Goal: Task Accomplishment & Management: Manage account settings

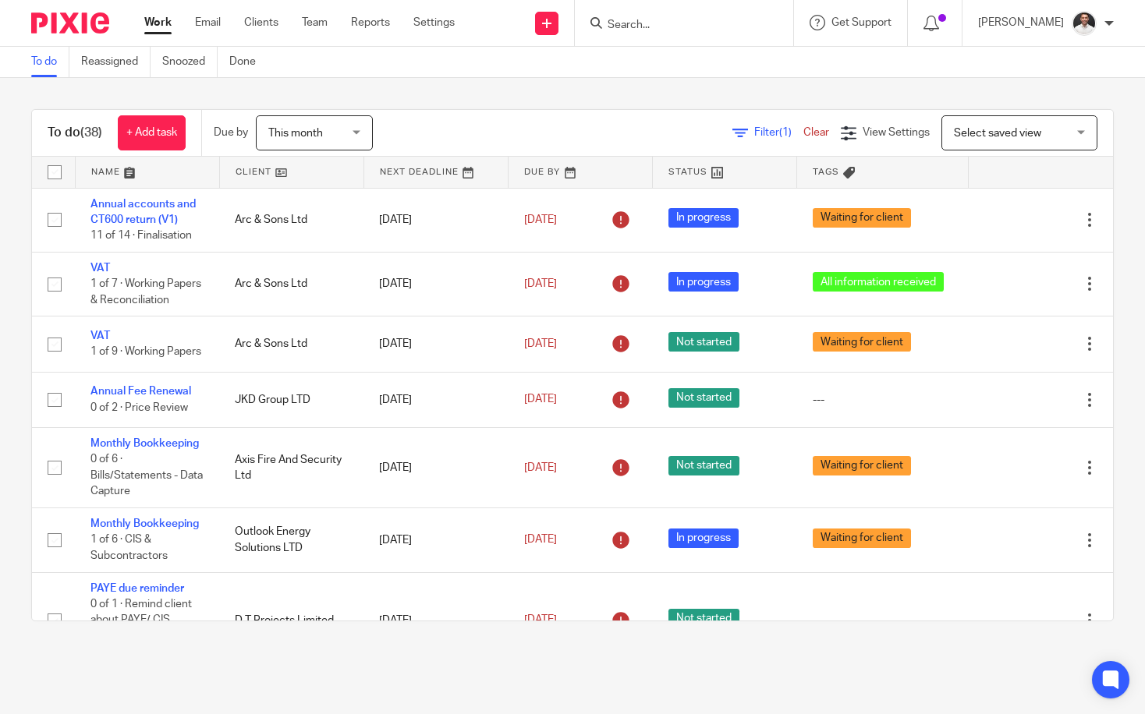
click at [660, 23] on input "Search" at bounding box center [676, 26] width 140 height 14
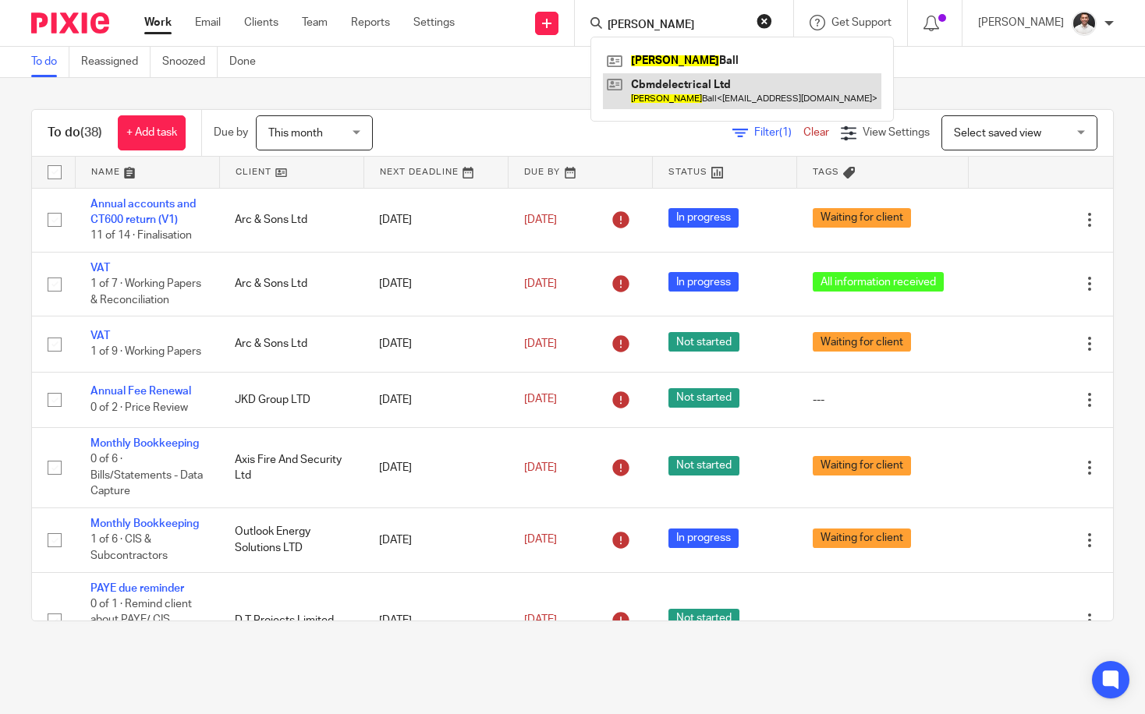
type input "colin"
click at [697, 86] on link at bounding box center [742, 91] width 278 height 36
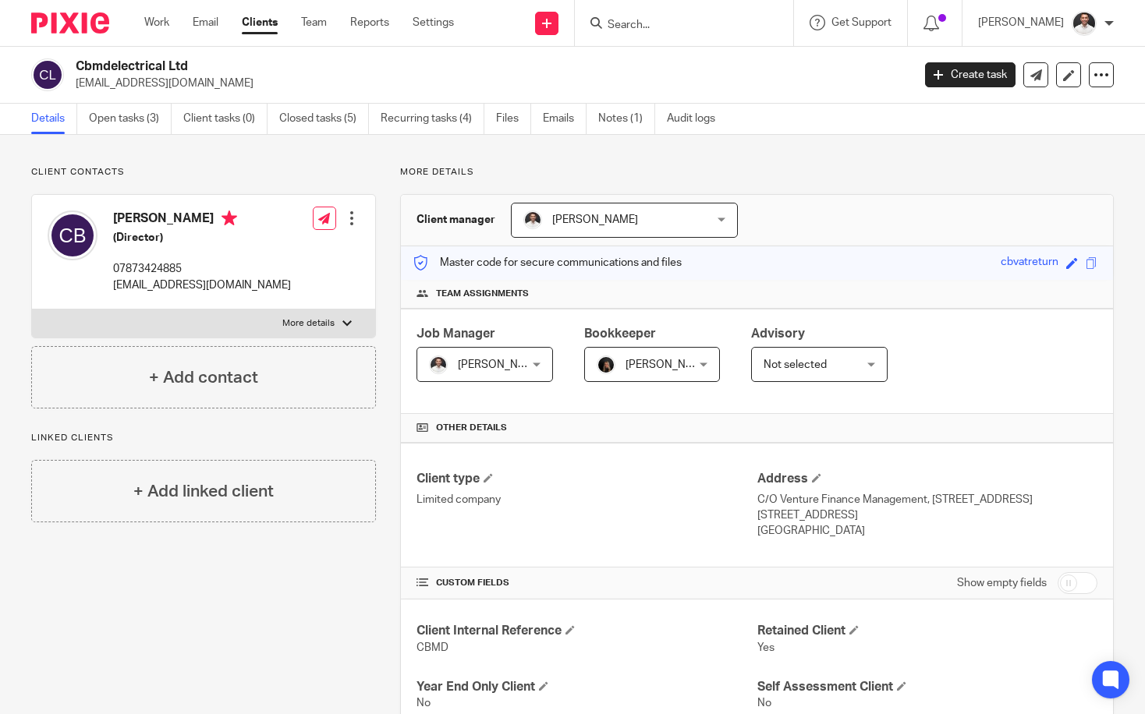
drag, startPoint x: 204, startPoint y: 81, endPoint x: 71, endPoint y: 86, distance: 132.7
click at [71, 86] on div "Cbmdelectrical Ltd [EMAIL_ADDRESS][DOMAIN_NAME]" at bounding box center [466, 74] width 870 height 33
copy p "[EMAIL_ADDRESS][DOMAIN_NAME]"
click at [664, 27] on input "Search" at bounding box center [676, 26] width 140 height 14
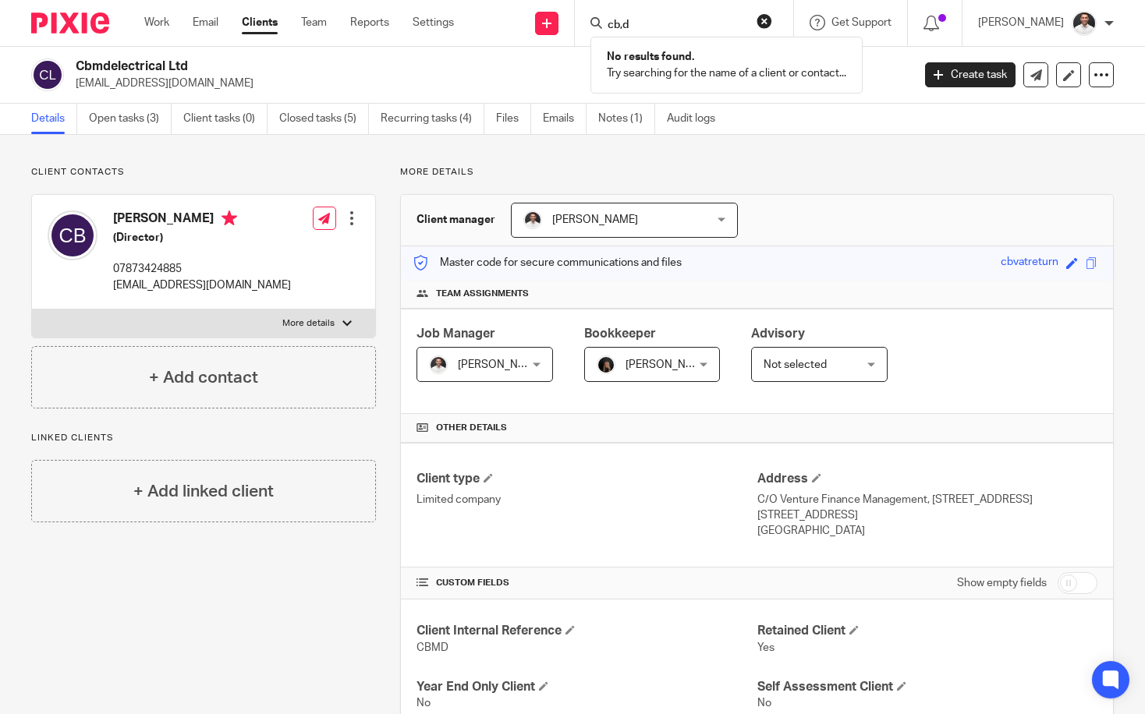
click at [658, 13] on form "cb,d" at bounding box center [689, 22] width 166 height 19
click at [645, 24] on input "cb,d" at bounding box center [676, 26] width 140 height 14
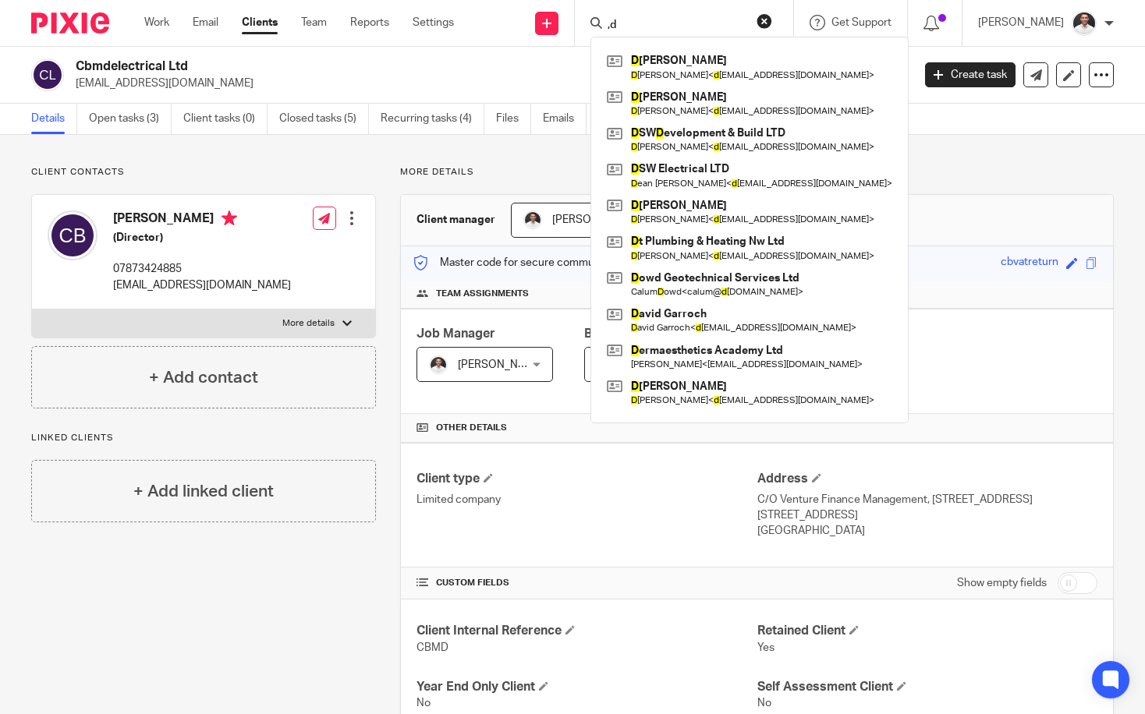
type input "d"
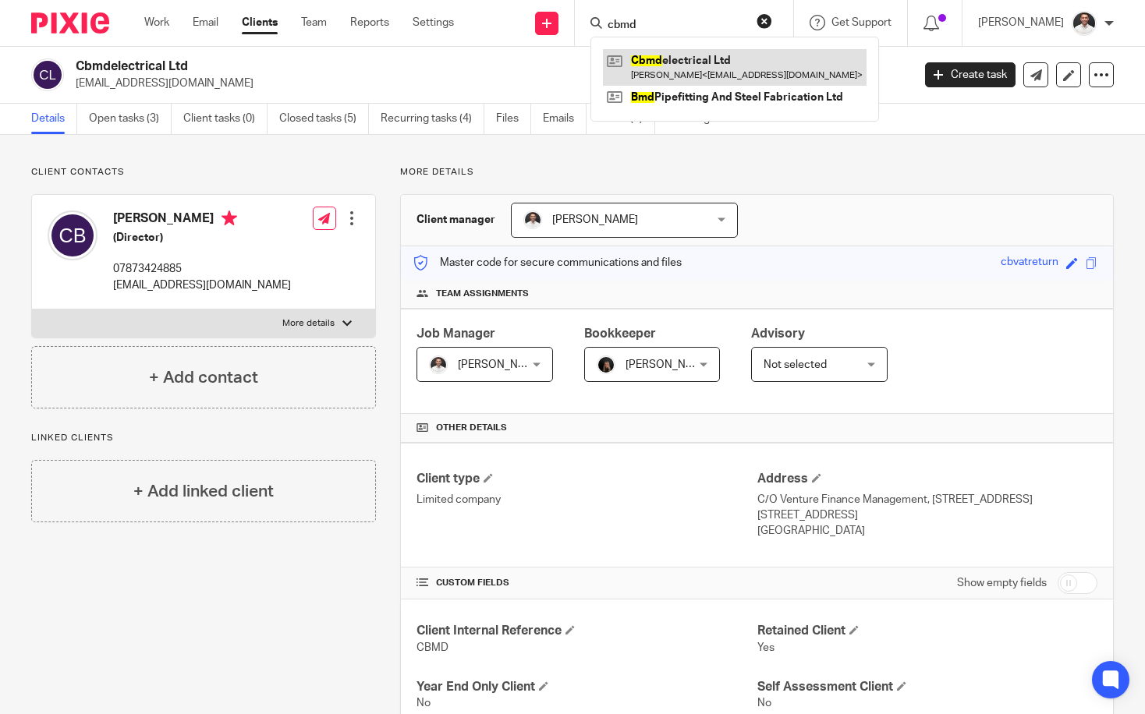
type input "cbmd"
click at [727, 63] on link at bounding box center [735, 67] width 264 height 36
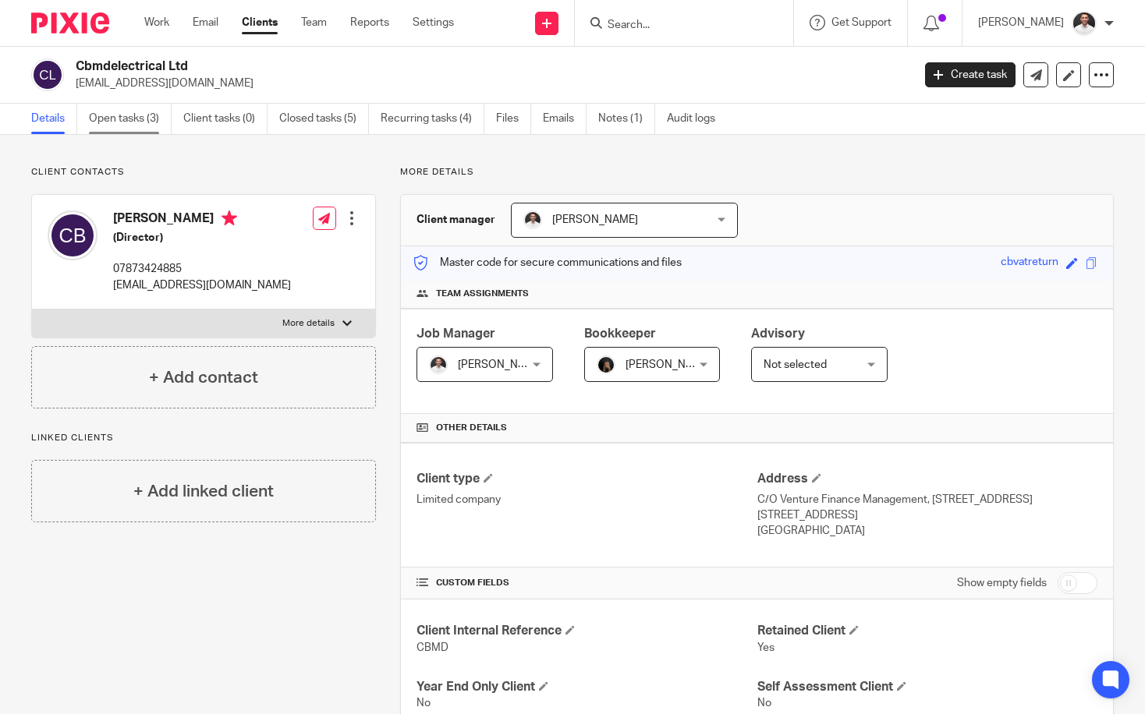
click at [136, 122] on link "Open tasks (3)" at bounding box center [130, 119] width 83 height 30
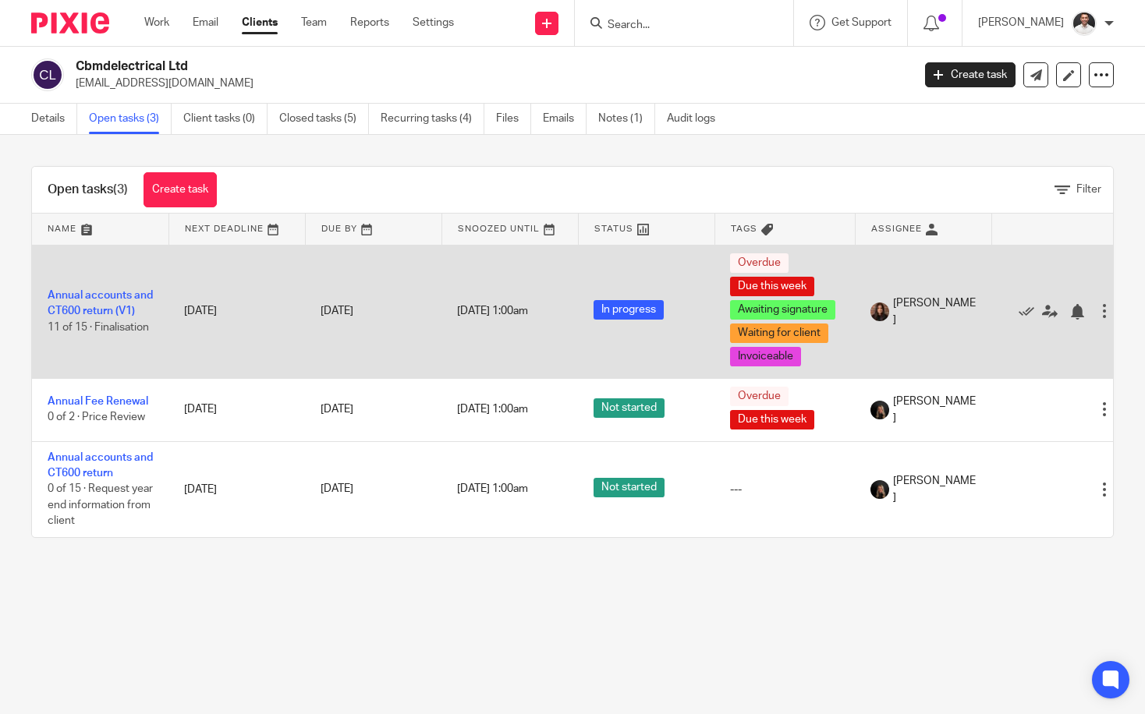
click at [124, 305] on td "Annual accounts and CT600 return (V1) 11 of 15 · Finalisation" at bounding box center [100, 311] width 136 height 133
click at [122, 307] on link "Annual accounts and CT600 return (V1)" at bounding box center [100, 303] width 105 height 27
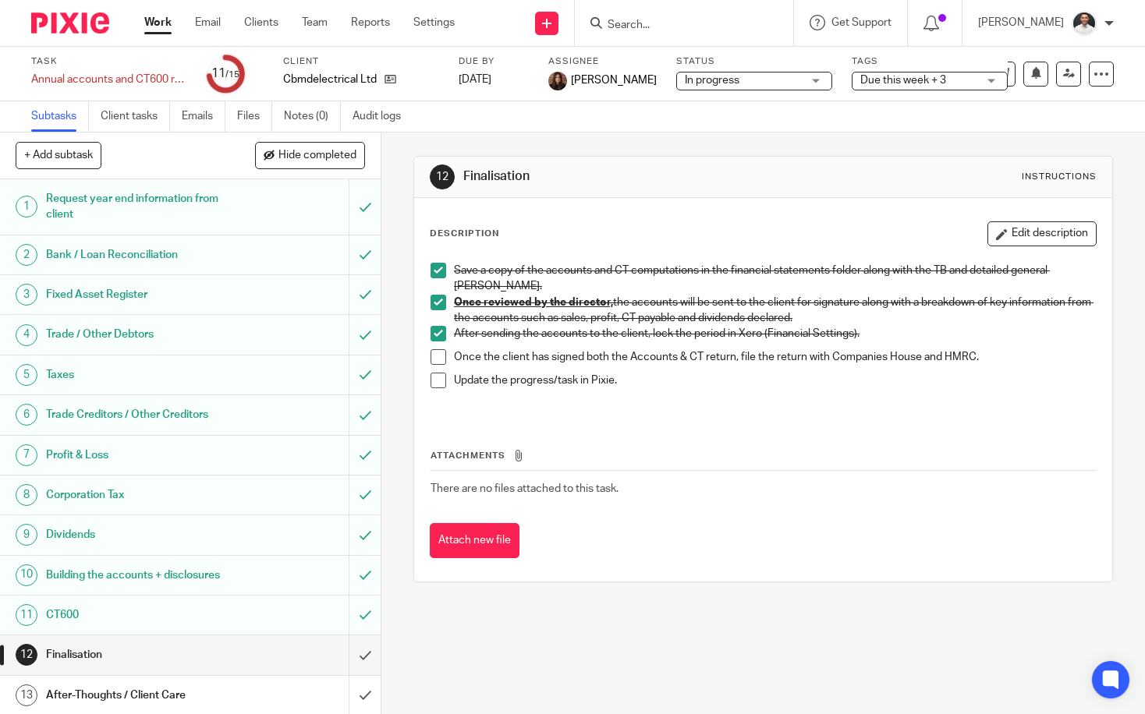
drag, startPoint x: 438, startPoint y: 359, endPoint x: 441, endPoint y: 367, distance: 8.9
click at [438, 358] on span at bounding box center [439, 357] width 16 height 16
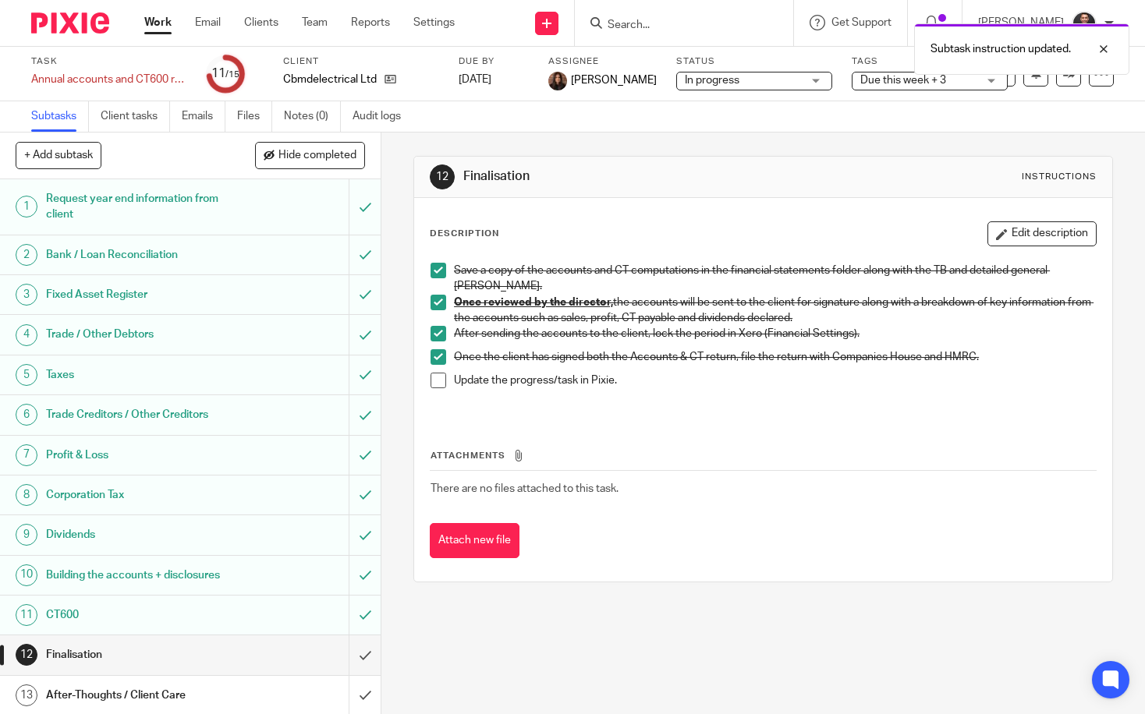
click at [432, 382] on span at bounding box center [439, 381] width 16 height 16
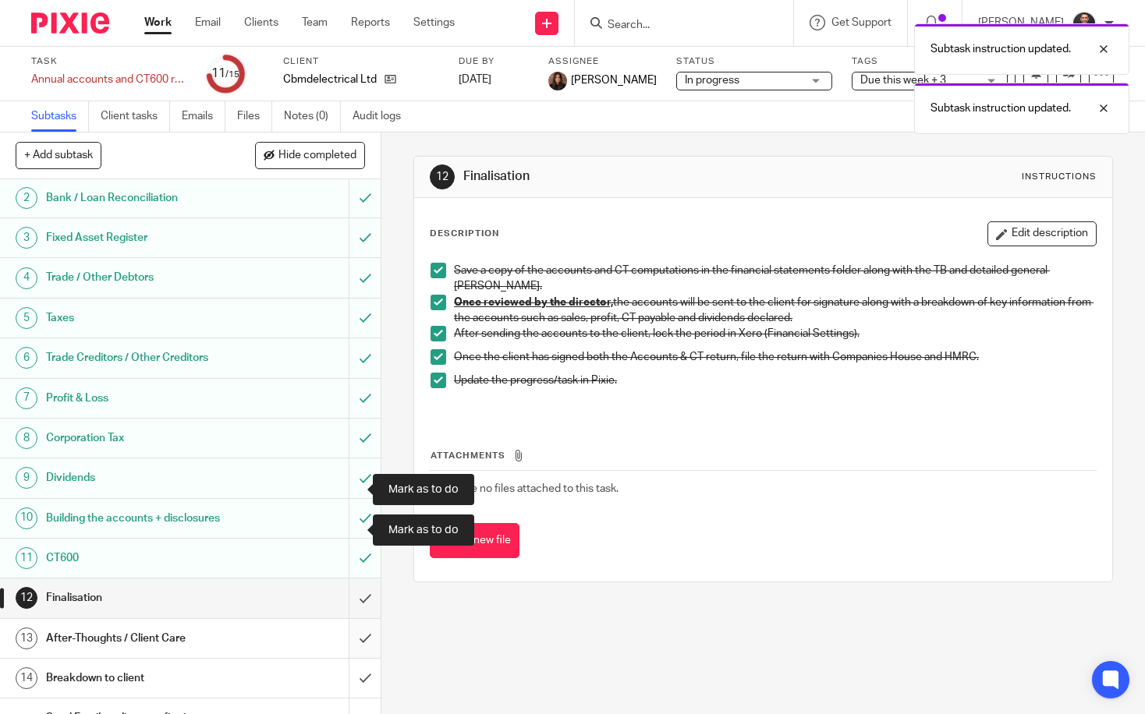
scroll to position [97, 0]
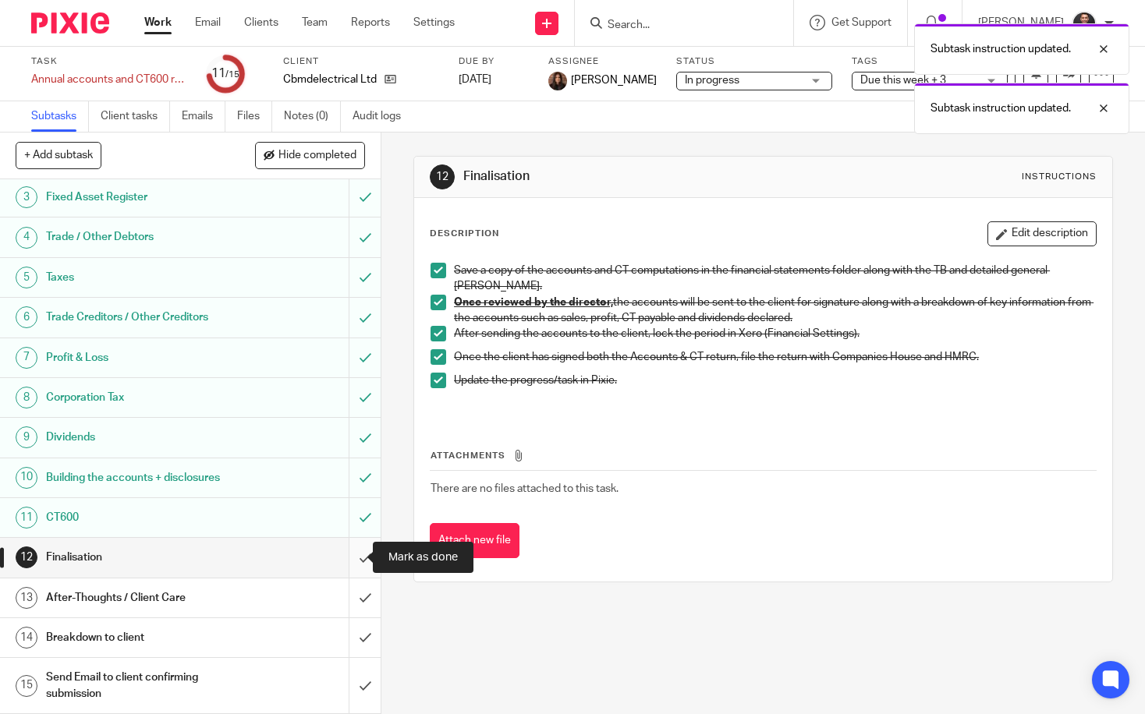
click at [349, 557] on input "submit" at bounding box center [190, 557] width 381 height 39
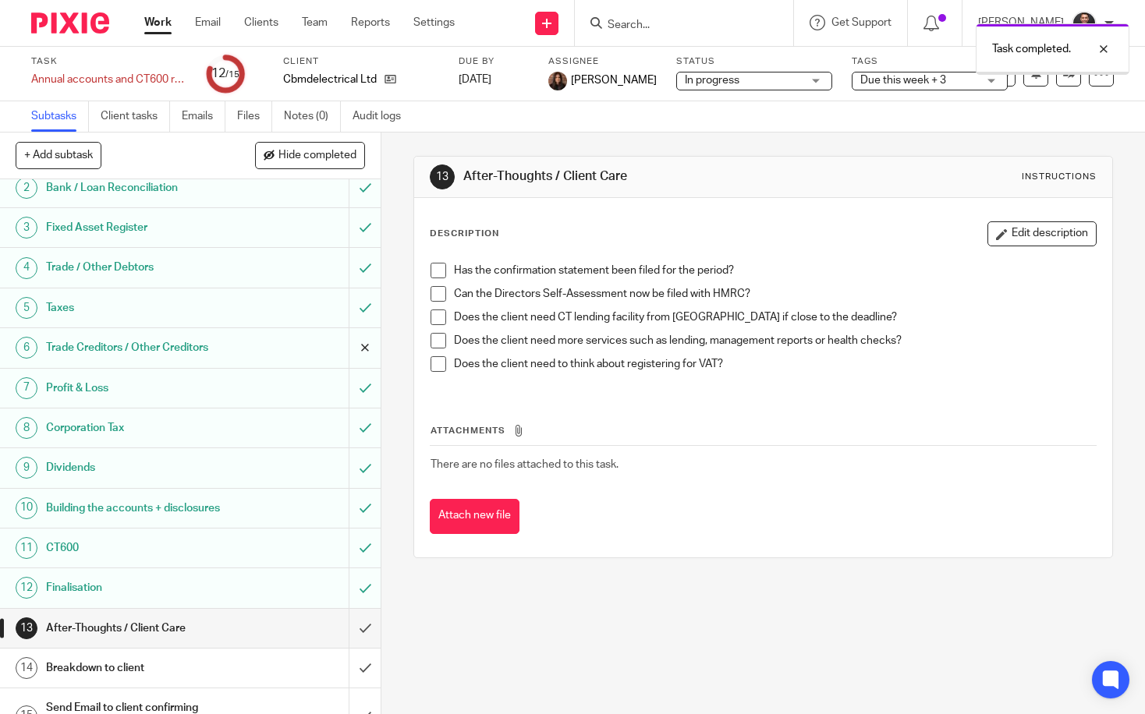
scroll to position [97, 0]
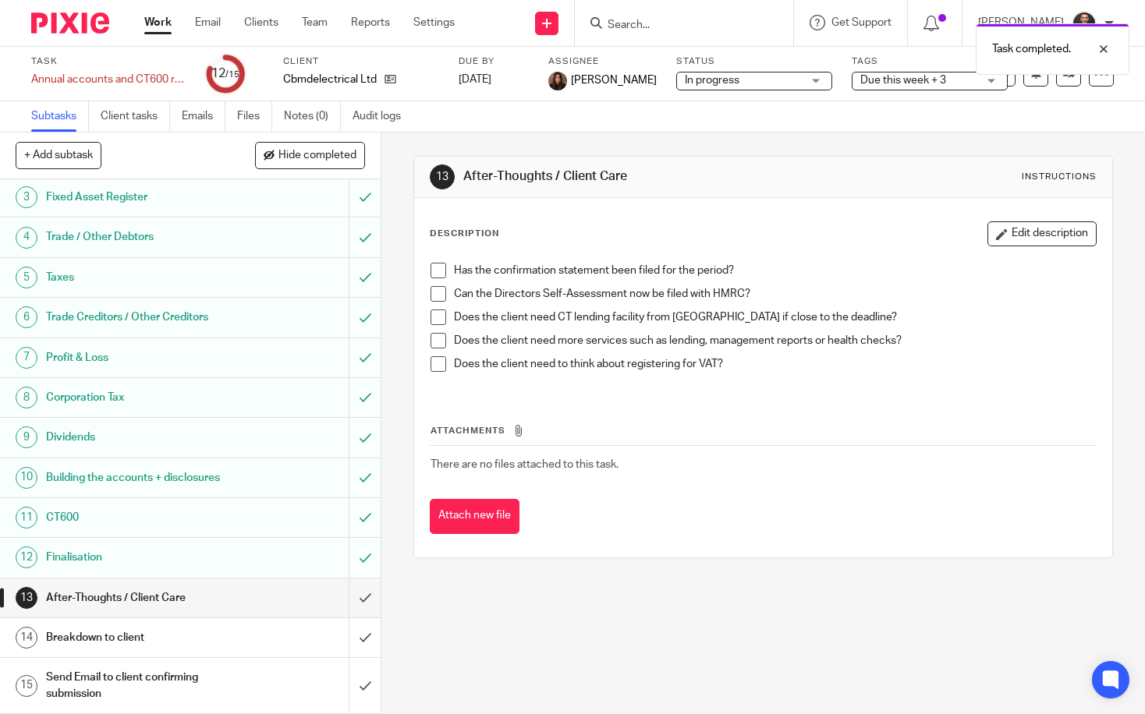
click at [438, 278] on span at bounding box center [439, 271] width 16 height 16
click at [434, 294] on span at bounding box center [439, 294] width 16 height 16
click at [434, 320] on span at bounding box center [439, 318] width 16 height 16
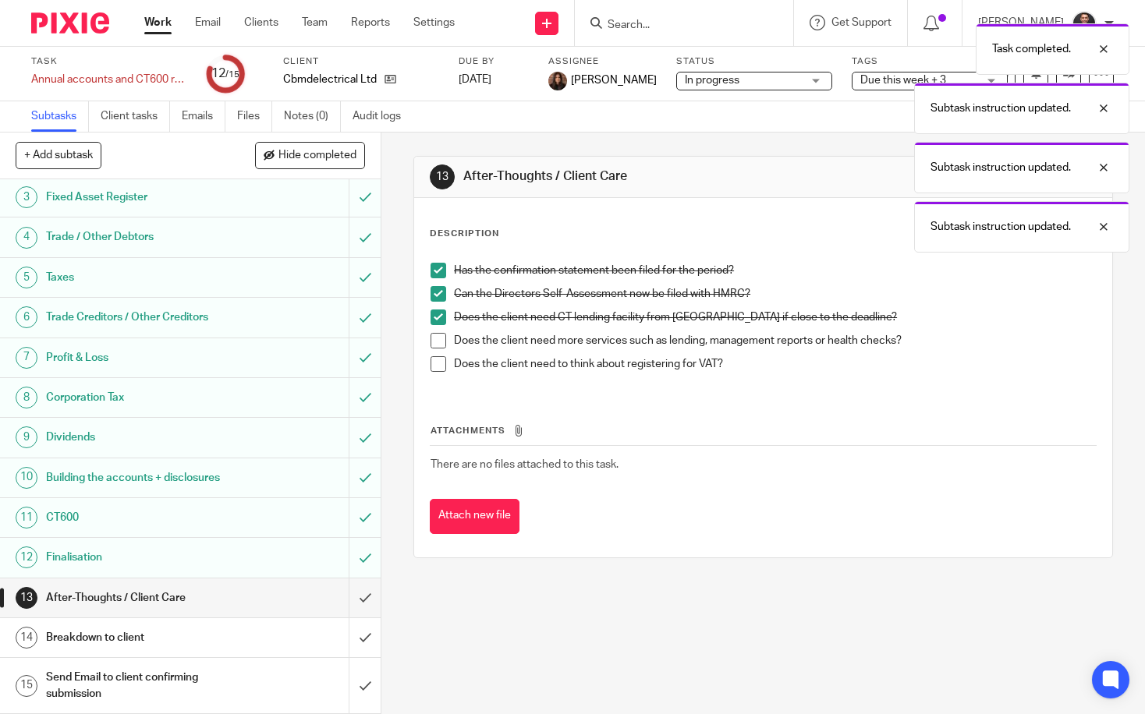
click at [434, 339] on span at bounding box center [439, 341] width 16 height 16
drag, startPoint x: 427, startPoint y: 356, endPoint x: 427, endPoint y: 370, distance: 14.8
click at [431, 356] on ul "Has the confirmation statement been filed for the period? Can the Directors Sel…" at bounding box center [763, 321] width 665 height 117
click at [436, 368] on span at bounding box center [439, 364] width 16 height 16
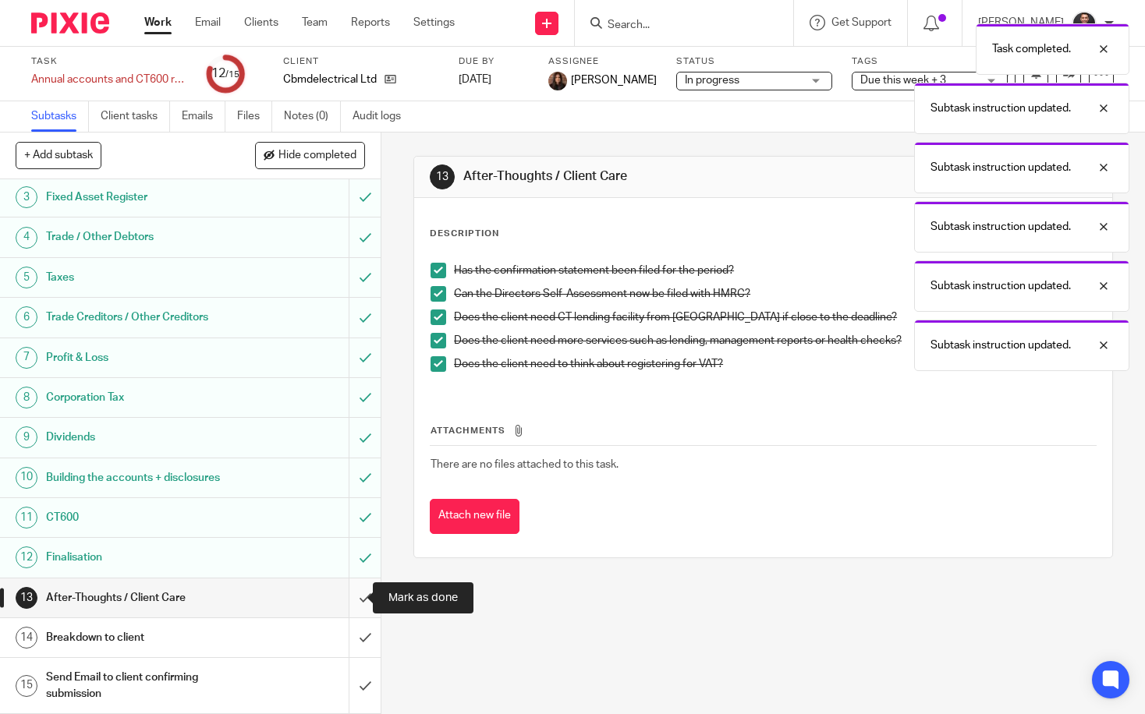
click at [349, 601] on input "submit" at bounding box center [190, 598] width 381 height 39
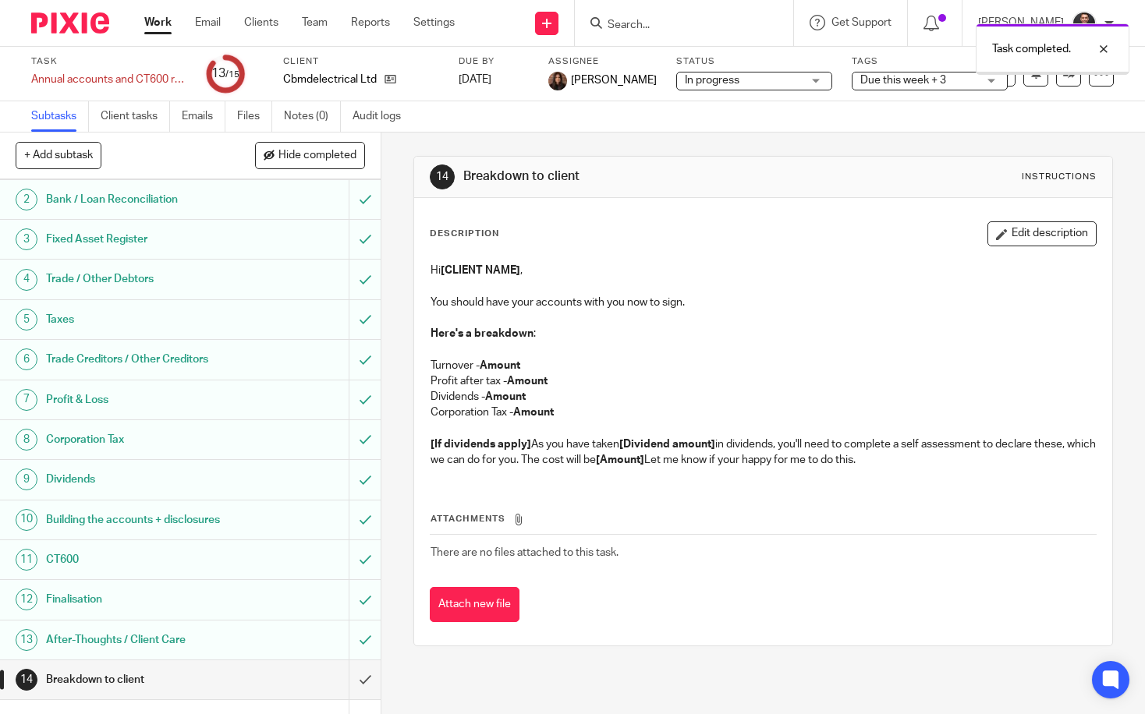
scroll to position [97, 0]
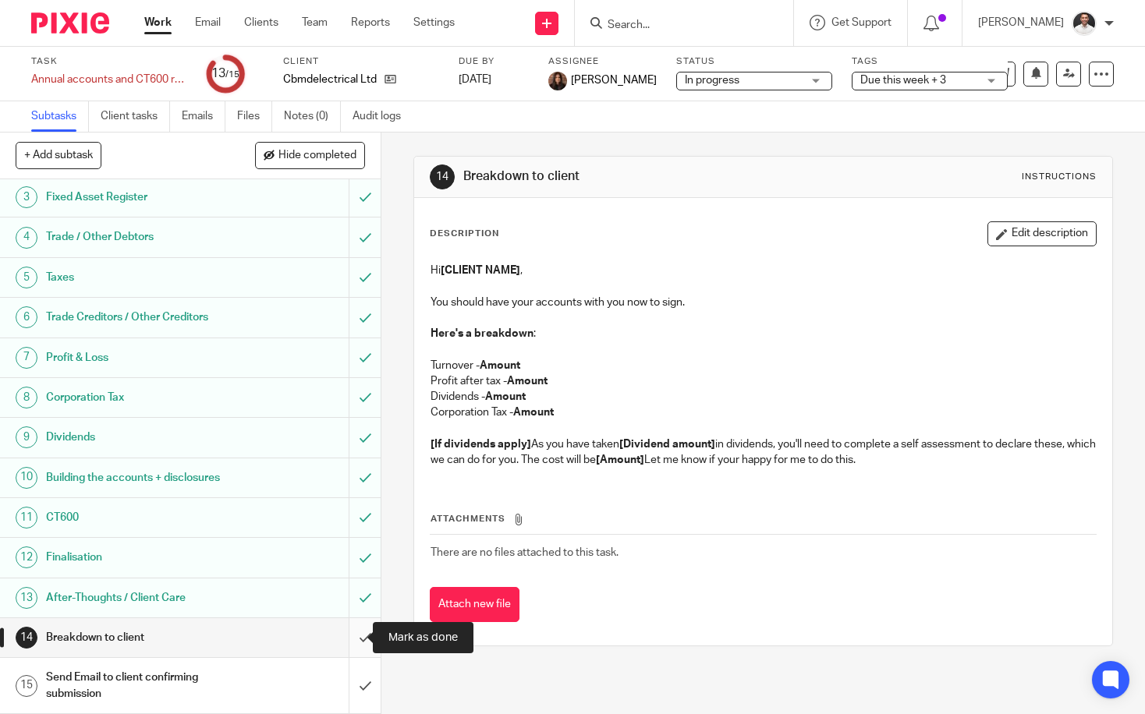
click at [354, 639] on input "submit" at bounding box center [190, 637] width 381 height 39
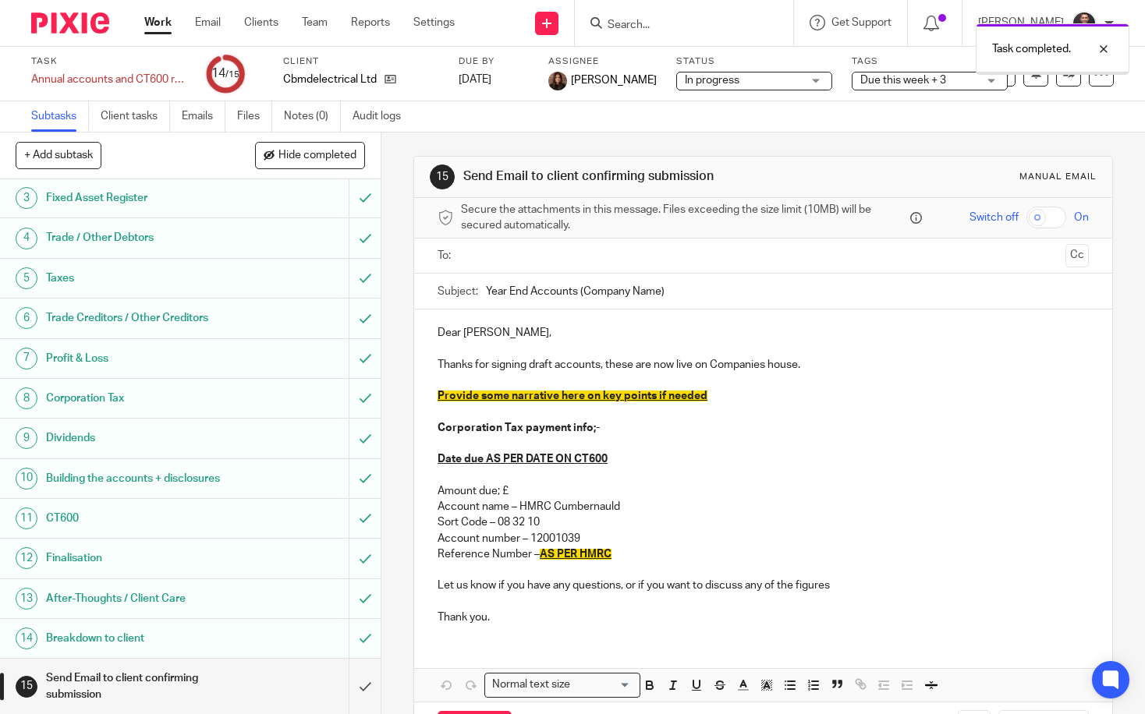
scroll to position [97, 0]
click at [389, 82] on icon at bounding box center [390, 79] width 12 height 12
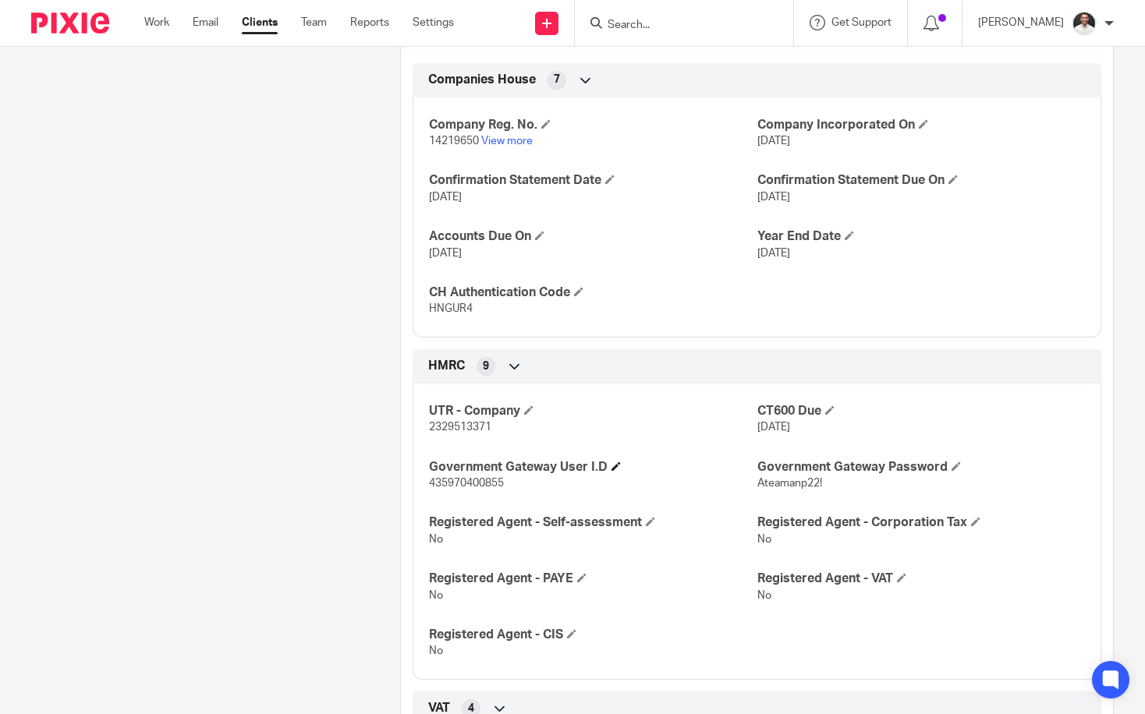
scroll to position [780, 0]
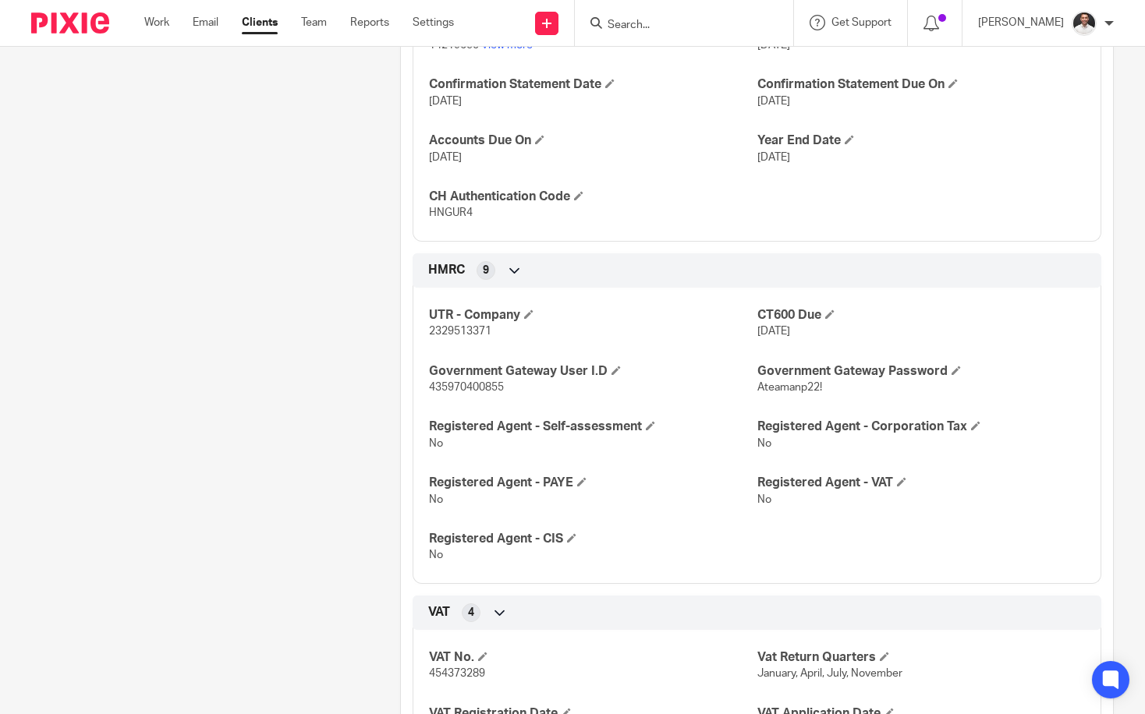
click at [446, 218] on span "HNGUR4" at bounding box center [451, 212] width 44 height 11
copy span "HNGUR4"
